Goal: Task Accomplishment & Management: Manage account settings

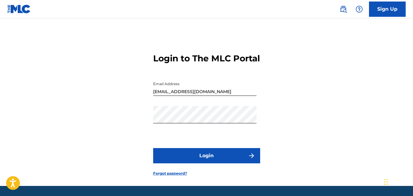
click at [198, 164] on button "Login" at bounding box center [206, 155] width 107 height 15
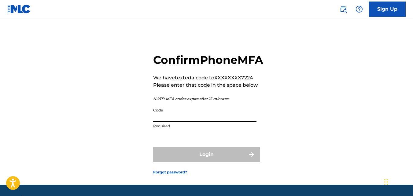
click at [170, 122] on input "Code" at bounding box center [204, 113] width 103 height 17
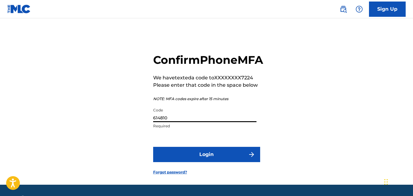
type input "614810"
click at [153, 147] on button "Login" at bounding box center [206, 154] width 107 height 15
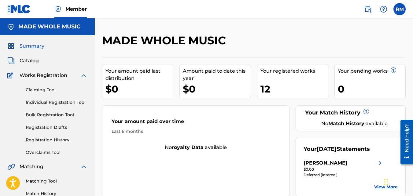
click at [44, 76] on span "Works Registration" at bounding box center [44, 75] width 48 height 7
click at [33, 60] on span "Catalog" at bounding box center [29, 60] width 19 height 7
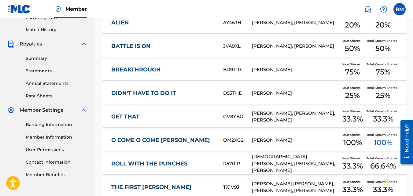
scroll to position [183, 0]
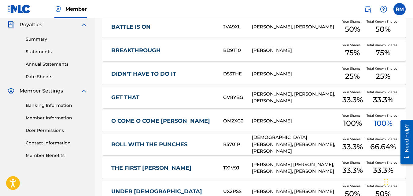
click at [144, 71] on link "DIDN'T HAVE TO DO IT" at bounding box center [163, 74] width 104 height 7
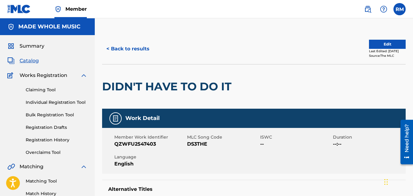
click at [373, 43] on button "Edit" at bounding box center [387, 44] width 37 height 9
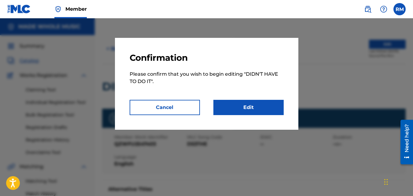
click at [254, 109] on link "Edit" at bounding box center [248, 107] width 70 height 15
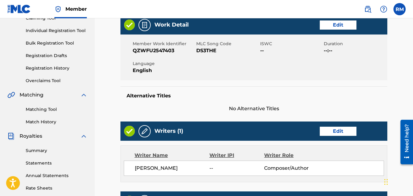
scroll to position [61, 0]
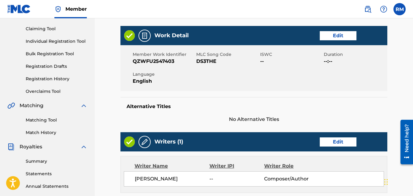
click at [328, 35] on link "Edit" at bounding box center [338, 35] width 37 height 9
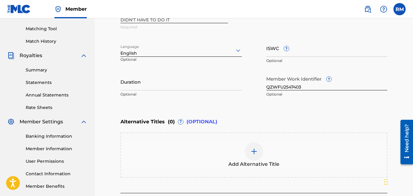
scroll to position [153, 0]
drag, startPoint x: 310, startPoint y: 85, endPoint x: 252, endPoint y: 82, distance: 58.2
click at [252, 82] on div "Work Title DIDN'T HAVE TO DO IT Required Language English Optional ISWC ? Optio…" at bounding box center [253, 53] width 267 height 95
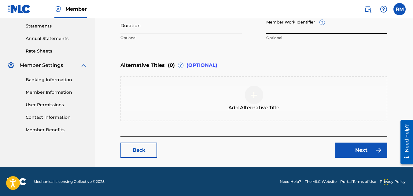
scroll to position [209, 0]
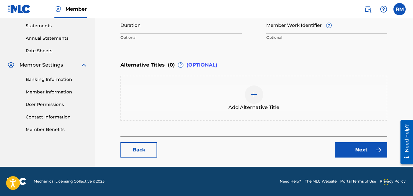
click at [354, 147] on link "Next" at bounding box center [361, 149] width 52 height 15
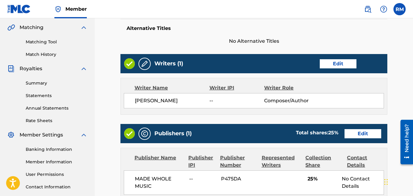
scroll to position [153, 0]
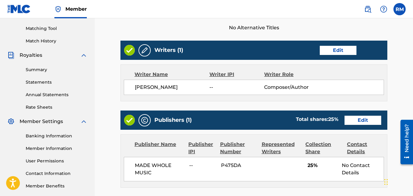
click at [342, 53] on link "Edit" at bounding box center [338, 50] width 37 height 9
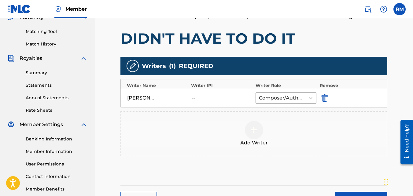
scroll to position [153, 0]
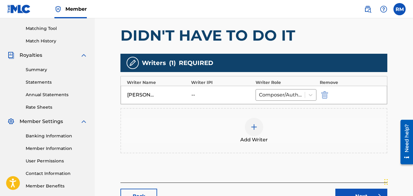
click at [256, 130] on img at bounding box center [253, 126] width 7 height 7
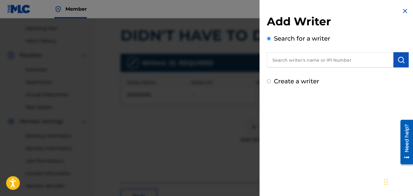
click at [300, 59] on input "text" at bounding box center [330, 59] width 127 height 15
click at [275, 65] on input "J" at bounding box center [330, 59] width 127 height 15
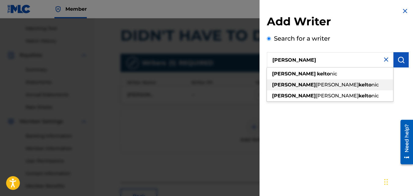
click at [297, 81] on div "[PERSON_NAME]" at bounding box center [330, 84] width 126 height 11
type input "[PERSON_NAME] [PERSON_NAME]"
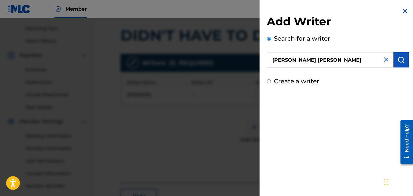
drag, startPoint x: 293, startPoint y: 132, endPoint x: 296, endPoint y: 129, distance: 4.3
click at [293, 132] on div "Add Writer Search for a writer [PERSON_NAME] [PERSON_NAME] Create a writer" at bounding box center [337, 98] width 156 height 196
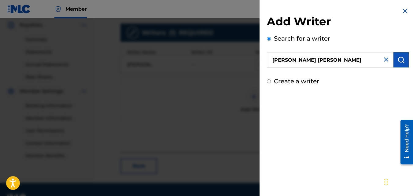
scroll to position [183, 0]
click at [395, 61] on button "submit" at bounding box center [400, 59] width 15 height 15
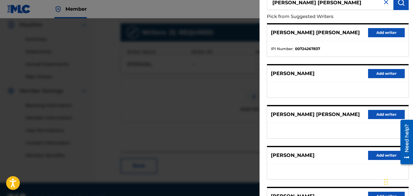
scroll to position [61, 0]
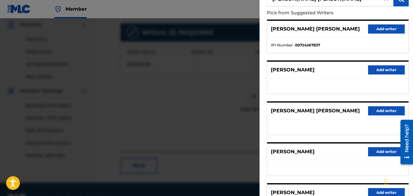
click at [384, 110] on button "Add writer" at bounding box center [386, 110] width 37 height 9
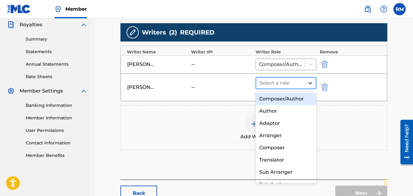
click at [310, 82] on icon at bounding box center [310, 83] width 6 height 6
click at [297, 99] on div "Composer/Author" at bounding box center [286, 99] width 61 height 12
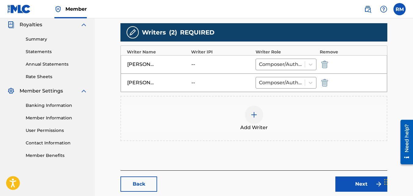
click at [256, 116] on img at bounding box center [253, 114] width 7 height 7
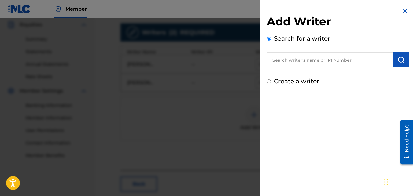
click at [313, 52] on div "Search for a writer" at bounding box center [338, 51] width 142 height 34
click at [308, 64] on input "text" at bounding box center [330, 59] width 127 height 15
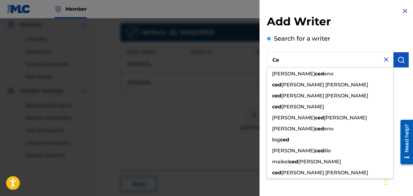
type input "C"
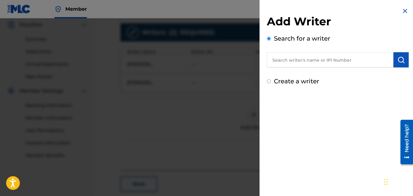
click at [319, 97] on div "Add Writer Search for a writer Create a writer" at bounding box center [337, 98] width 156 height 196
click at [197, 134] on div at bounding box center [206, 116] width 413 height 196
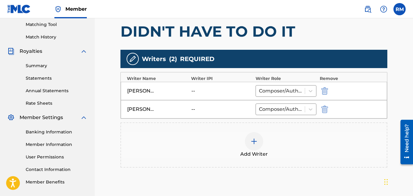
scroll to position [156, 0]
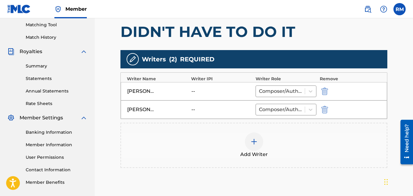
click at [255, 139] on img at bounding box center [253, 141] width 7 height 7
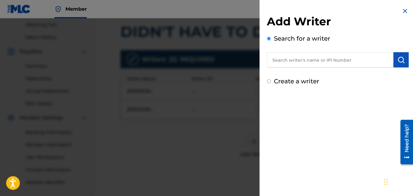
click at [302, 58] on input "text" at bounding box center [330, 59] width 127 height 15
type input "D"
click at [361, 33] on div "Add Writer Search for a writer" at bounding box center [338, 41] width 142 height 53
click at [215, 134] on div at bounding box center [206, 116] width 413 height 196
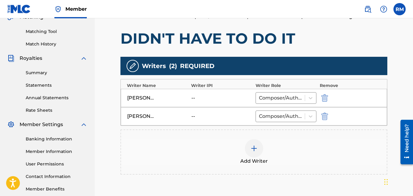
scroll to position [187, 0]
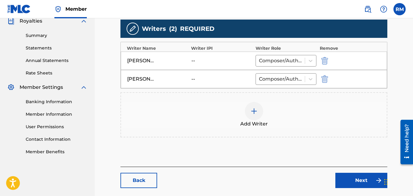
click at [351, 182] on link "Next" at bounding box center [361, 180] width 52 height 15
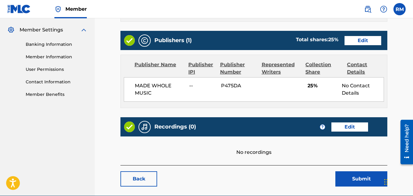
scroll to position [266, 0]
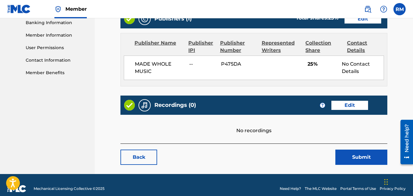
click at [362, 151] on button "Submit" at bounding box center [361, 157] width 52 height 15
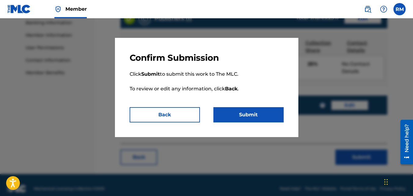
click at [251, 114] on button "Submit" at bounding box center [248, 114] width 70 height 15
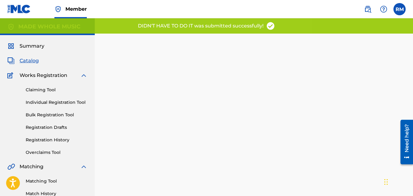
click at [28, 61] on span "Catalog" at bounding box center [29, 60] width 19 height 7
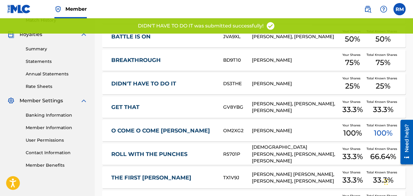
scroll to position [183, 0]
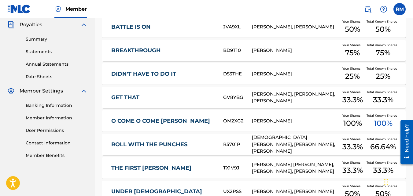
click at [156, 118] on link "O COME O COME [PERSON_NAME]" at bounding box center [163, 121] width 104 height 7
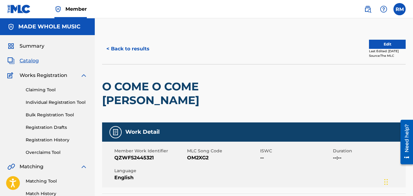
click at [385, 42] on button "Edit" at bounding box center [387, 44] width 37 height 9
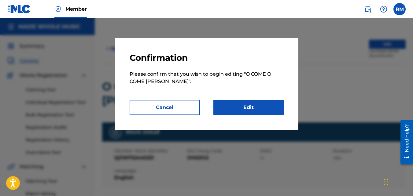
click at [324, 54] on div at bounding box center [206, 116] width 413 height 196
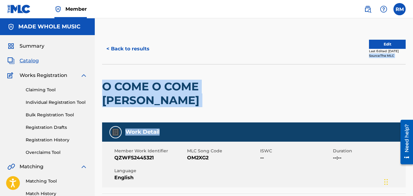
drag, startPoint x: 282, startPoint y: 58, endPoint x: 243, endPoint y: 117, distance: 71.0
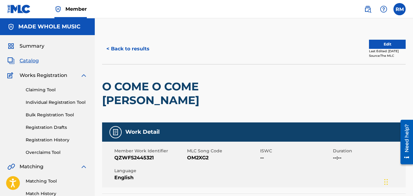
click at [164, 154] on span "QZWFS2445321" at bounding box center [149, 157] width 71 height 7
click at [385, 43] on button "Edit" at bounding box center [387, 44] width 37 height 9
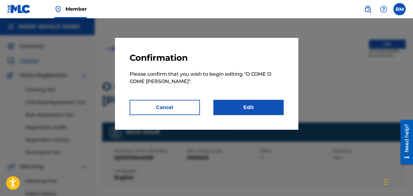
click at [246, 109] on link "Edit" at bounding box center [248, 107] width 70 height 15
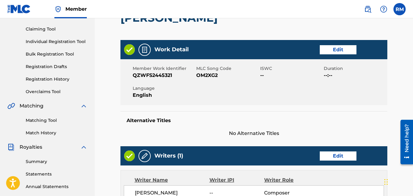
scroll to position [61, 0]
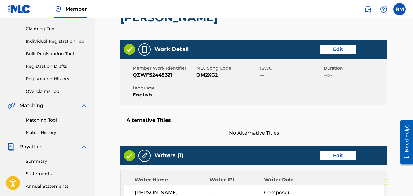
click at [344, 48] on link "Edit" at bounding box center [338, 49] width 37 height 9
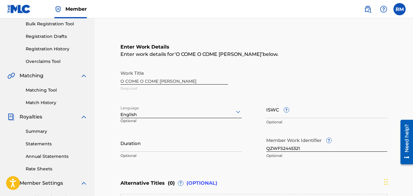
scroll to position [122, 0]
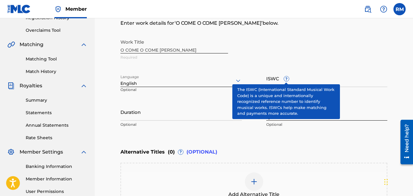
click at [326, 56] on div "Work Title O COME O COME EMMANUEL Required" at bounding box center [253, 50] width 267 height 28
click at [326, 157] on div "Alternative Titles ( 0 ) ? (OPTIONAL)" at bounding box center [253, 151] width 267 height 13
click at [313, 175] on div "Add Alternative Title" at bounding box center [254, 186] width 266 height 26
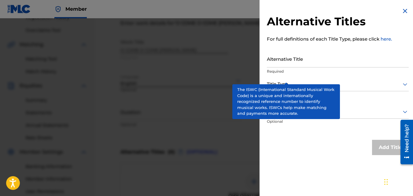
click at [405, 9] on img at bounding box center [404, 10] width 7 height 7
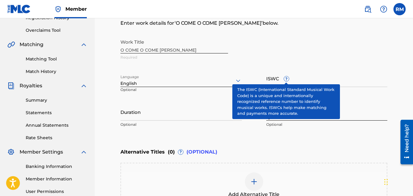
click at [322, 179] on div "Add Alternative Title" at bounding box center [254, 186] width 266 height 26
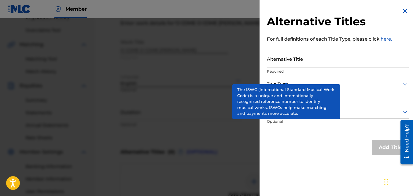
click at [406, 10] on img at bounding box center [404, 10] width 7 height 7
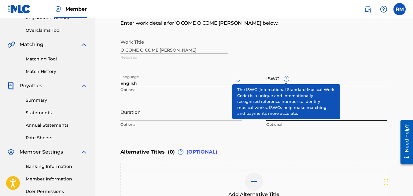
drag, startPoint x: 308, startPoint y: 48, endPoint x: 306, endPoint y: 45, distance: 3.2
click at [308, 47] on div "Work Title O COME O COME EMMANUEL Required" at bounding box center [253, 50] width 267 height 28
click at [284, 77] on span "?" at bounding box center [286, 78] width 5 height 5
click at [284, 77] on input "ISWC ?" at bounding box center [326, 78] width 121 height 17
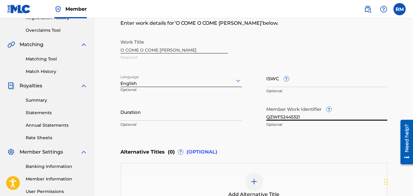
drag, startPoint x: 333, startPoint y: 116, endPoint x: 245, endPoint y: 114, distance: 87.8
click at [245, 114] on div "Work Title O COME O COME [PERSON_NAME] Required Language English Optional ISWC …" at bounding box center [253, 83] width 267 height 95
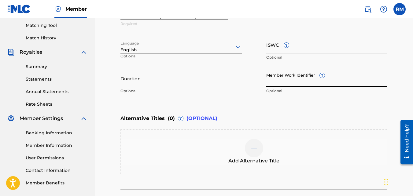
scroll to position [209, 0]
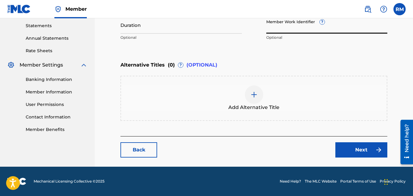
click at [344, 143] on link "Next" at bounding box center [361, 149] width 52 height 15
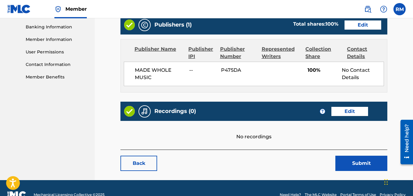
scroll to position [275, 0]
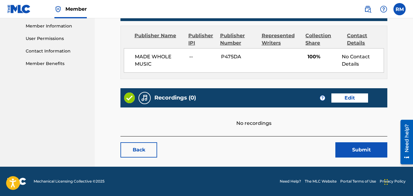
click at [355, 147] on button "Submit" at bounding box center [361, 149] width 52 height 15
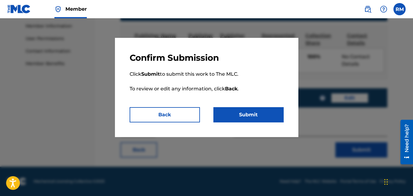
click at [242, 117] on button "Submit" at bounding box center [248, 114] width 70 height 15
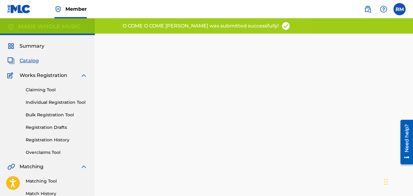
click at [29, 60] on span "Catalog" at bounding box center [29, 60] width 19 height 7
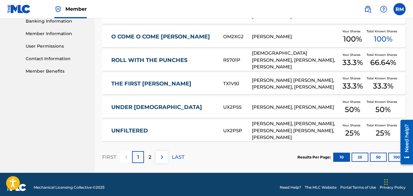
scroll to position [270, 0]
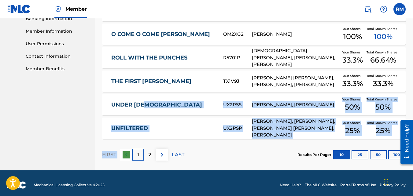
drag, startPoint x: 159, startPoint y: 142, endPoint x: 140, endPoint y: 125, distance: 24.9
click at [138, 132] on section "Song Title MLC Song Code Writers Share Amounts ? ALIEN AY463H [PERSON_NAME], [P…" at bounding box center [254, 13] width 304 height 251
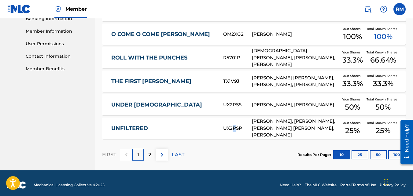
drag, startPoint x: 140, startPoint y: 125, endPoint x: 190, endPoint y: 134, distance: 50.7
click at [227, 126] on div "UX2PSP" at bounding box center [237, 128] width 29 height 7
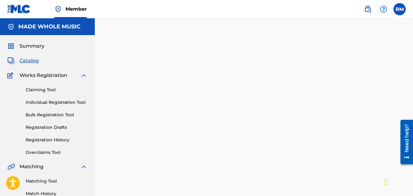
drag, startPoint x: 190, startPoint y: 134, endPoint x: 138, endPoint y: 134, distance: 52.6
click at [183, 134] on div at bounding box center [254, 192] width 318 height 316
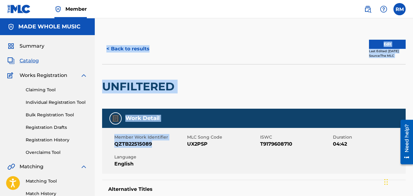
drag, startPoint x: 138, startPoint y: 134, endPoint x: 189, endPoint y: 139, distance: 51.9
drag, startPoint x: 189, startPoint y: 139, endPoint x: 211, endPoint y: 44, distance: 97.7
click at [210, 44] on div "< Back to results" at bounding box center [178, 48] width 152 height 15
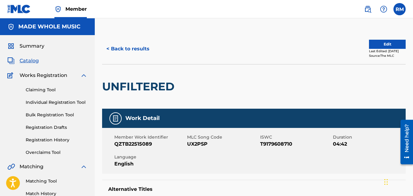
click at [378, 44] on button "Edit" at bounding box center [387, 44] width 37 height 9
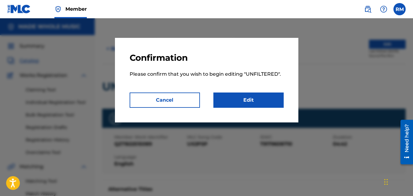
click at [233, 97] on link "Edit" at bounding box center [248, 100] width 70 height 15
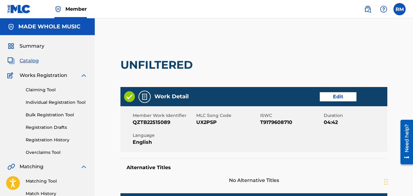
click at [336, 94] on link "Edit" at bounding box center [338, 96] width 37 height 9
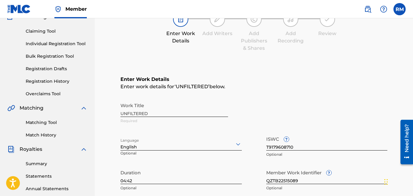
scroll to position [61, 0]
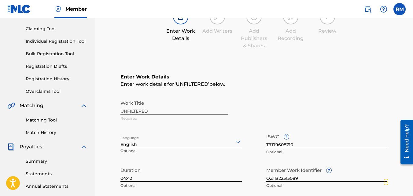
drag, startPoint x: 157, startPoint y: 111, endPoint x: 130, endPoint y: 106, distance: 28.0
click at [130, 106] on div "Work Title UNFILTERED Required" at bounding box center [253, 111] width 267 height 28
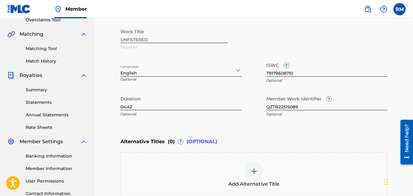
scroll to position [122, 0]
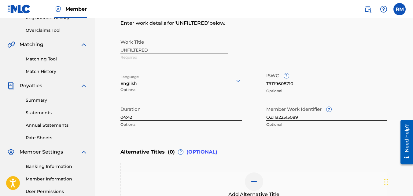
click at [298, 115] on input "QZTB22515089" at bounding box center [326, 111] width 121 height 17
drag, startPoint x: 302, startPoint y: 117, endPoint x: 234, endPoint y: 117, distance: 67.9
click at [234, 117] on div "Work Title UNFILTERED Required Language English Optional ISWC ? T9179608710 Opt…" at bounding box center [253, 83] width 267 height 95
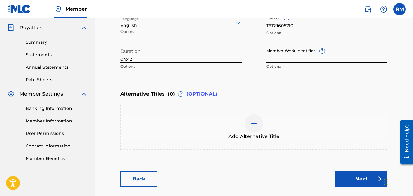
scroll to position [209, 0]
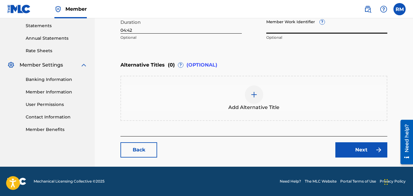
click at [355, 147] on link "Next" at bounding box center [361, 149] width 52 height 15
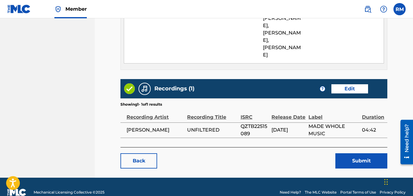
scroll to position [363, 0]
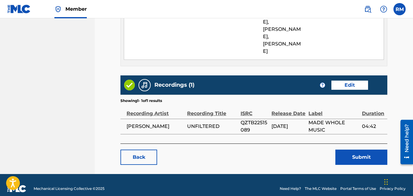
click at [360, 150] on button "Submit" at bounding box center [361, 157] width 52 height 15
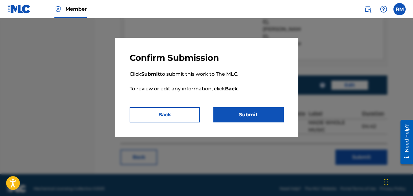
click at [252, 113] on button "Submit" at bounding box center [248, 114] width 70 height 15
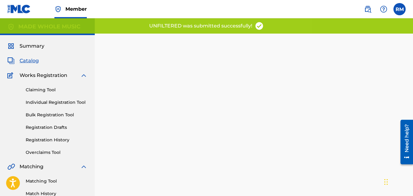
click at [33, 62] on span "Catalog" at bounding box center [29, 60] width 19 height 7
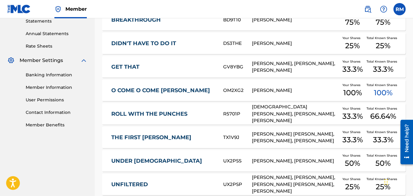
scroll to position [245, 0]
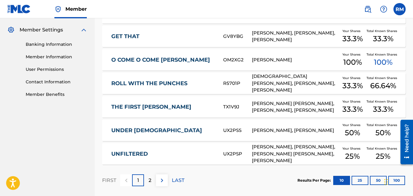
click at [134, 151] on link "UNFILTERED" at bounding box center [163, 154] width 104 height 7
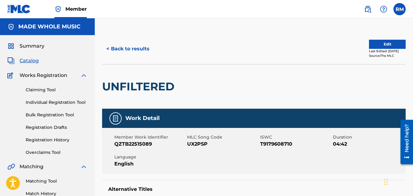
click at [384, 45] on button "Edit" at bounding box center [387, 44] width 37 height 9
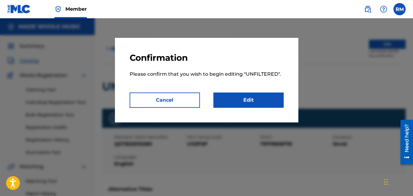
click at [233, 99] on link "Edit" at bounding box center [248, 100] width 70 height 15
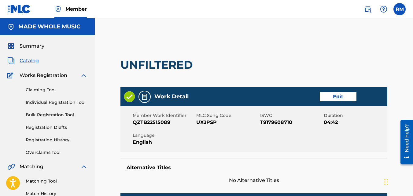
scroll to position [31, 0]
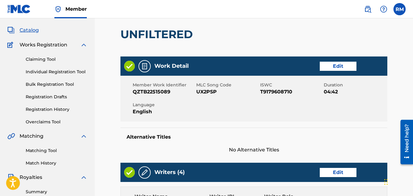
click at [350, 66] on link "Edit" at bounding box center [338, 66] width 37 height 9
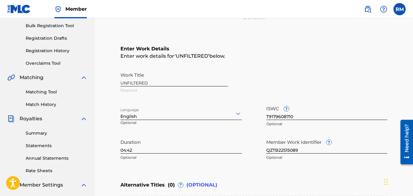
scroll to position [92, 0]
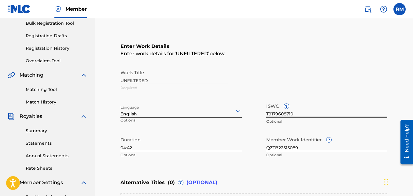
drag, startPoint x: 296, startPoint y: 113, endPoint x: 254, endPoint y: 113, distance: 41.6
click at [254, 113] on div "Work Title UNFILTERED Required Language English Optional ISWC ? T9179608710 Opt…" at bounding box center [253, 114] width 267 height 95
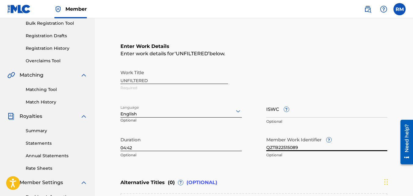
drag, startPoint x: 310, startPoint y: 150, endPoint x: 256, endPoint y: 145, distance: 54.0
click at [256, 145] on div "Work Title UNFILTERED Required Language English Optional ISWC ? Optional Durati…" at bounding box center [253, 114] width 267 height 95
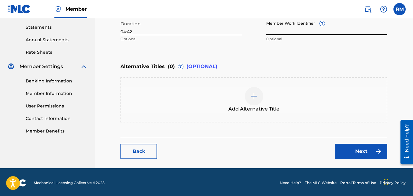
scroll to position [209, 0]
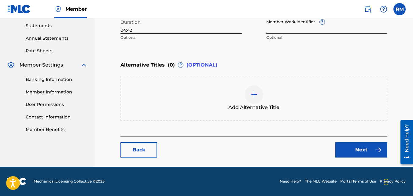
click at [349, 144] on link "Next" at bounding box center [361, 149] width 52 height 15
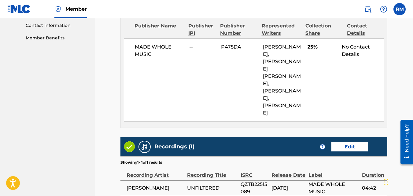
scroll to position [336, 0]
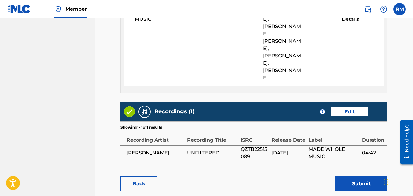
click at [363, 176] on button "Submit" at bounding box center [361, 183] width 52 height 15
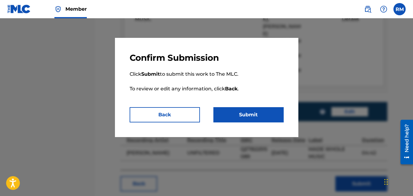
click at [227, 108] on button "Submit" at bounding box center [248, 114] width 70 height 15
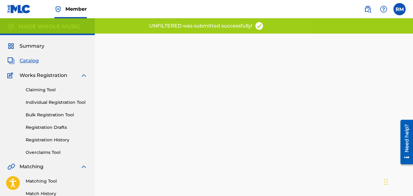
drag, startPoint x: 32, startPoint y: 63, endPoint x: 90, endPoint y: 64, distance: 58.1
click at [32, 63] on span "Catalog" at bounding box center [29, 60] width 19 height 7
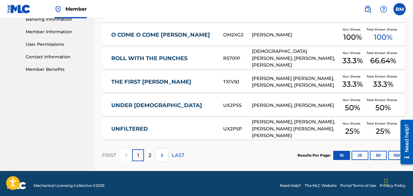
scroll to position [270, 0]
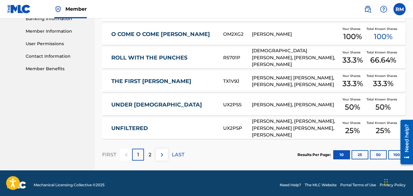
click at [163, 152] on img at bounding box center [161, 154] width 7 height 7
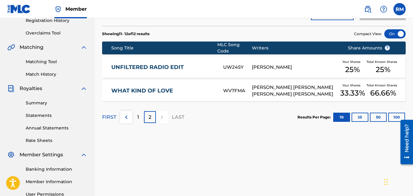
scroll to position [91, 0]
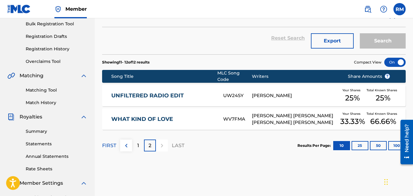
click at [161, 92] on link "UNFILTERED RADIO EDIT" at bounding box center [163, 95] width 104 height 7
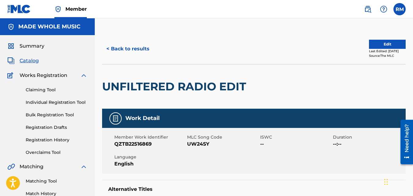
click at [387, 46] on button "Edit" at bounding box center [387, 44] width 37 height 9
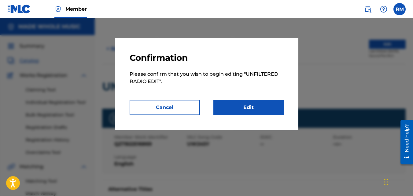
click at [252, 107] on link "Edit" at bounding box center [248, 107] width 70 height 15
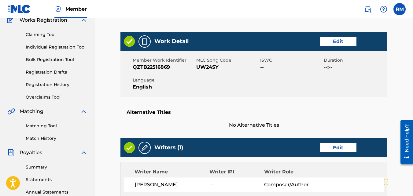
scroll to position [61, 0]
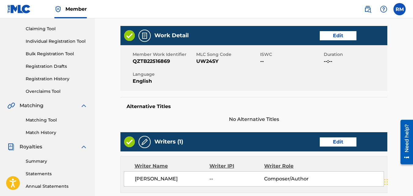
click at [334, 39] on link "Edit" at bounding box center [338, 35] width 37 height 9
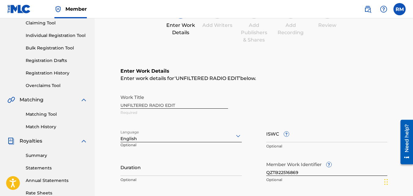
scroll to position [92, 0]
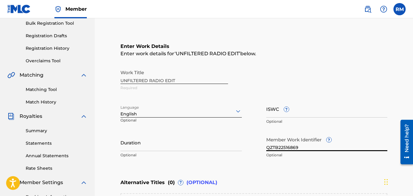
drag, startPoint x: 305, startPoint y: 146, endPoint x: 234, endPoint y: 150, distance: 71.0
click at [234, 150] on div "Work Title UNFILTERED RADIO EDIT Required Language English Optional ISWC ? Opti…" at bounding box center [253, 114] width 267 height 95
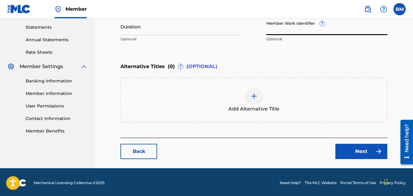
scroll to position [209, 0]
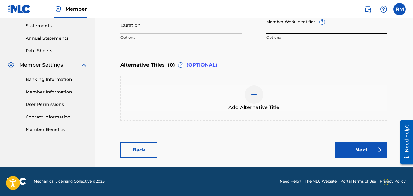
click at [351, 153] on link "Next" at bounding box center [361, 149] width 52 height 15
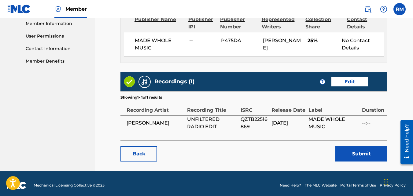
scroll to position [282, 0]
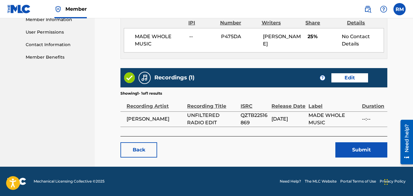
click at [360, 148] on button "Submit" at bounding box center [361, 149] width 52 height 15
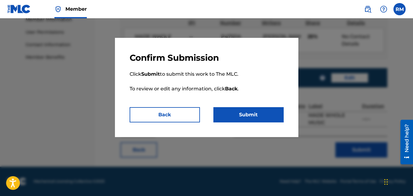
click at [260, 114] on button "Submit" at bounding box center [248, 114] width 70 height 15
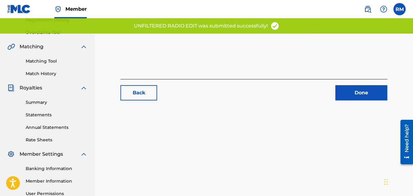
scroll to position [122, 0]
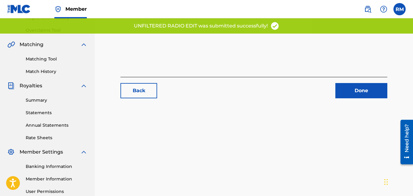
click at [35, 102] on link "Summary" at bounding box center [57, 100] width 62 height 6
